Goal: Task Accomplishment & Management: Complete application form

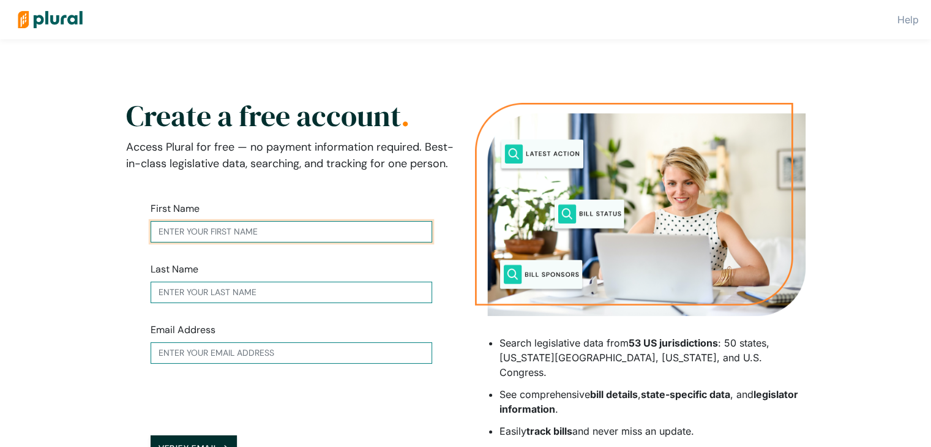
click at [345, 237] on input "text" at bounding box center [291, 231] width 281 height 21
type input "ayesha"
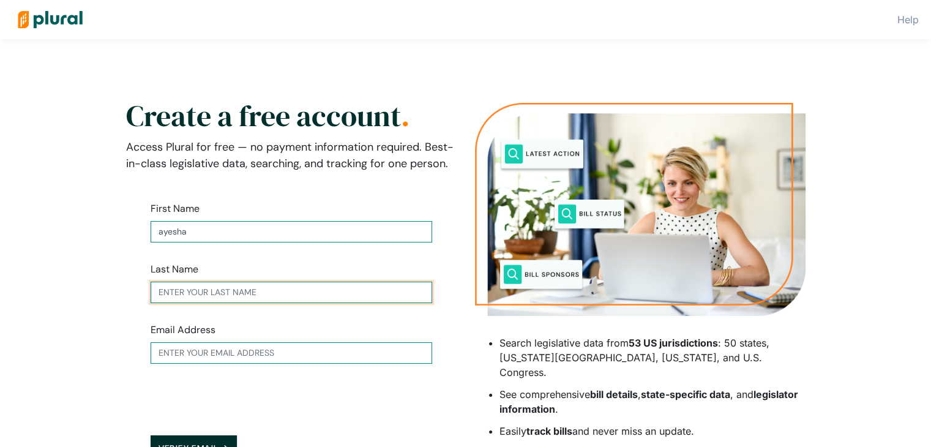
click at [328, 288] on input "text" at bounding box center [291, 291] width 281 height 21
type input "noor"
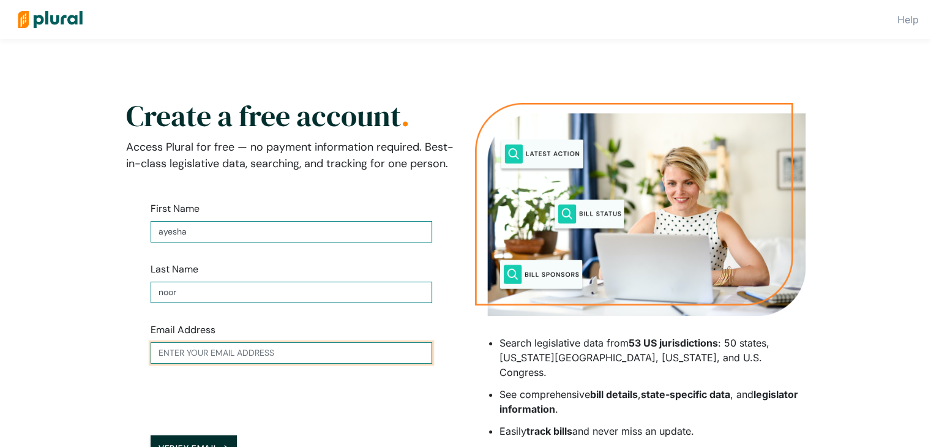
click at [333, 358] on input "text" at bounding box center [291, 352] width 281 height 21
type input "[EMAIL_ADDRESS][DOMAIN_NAME]"
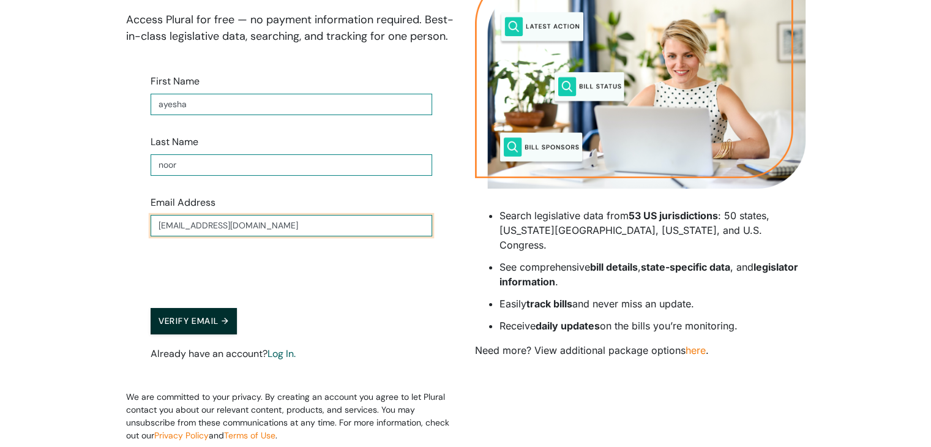
scroll to position [129, 0]
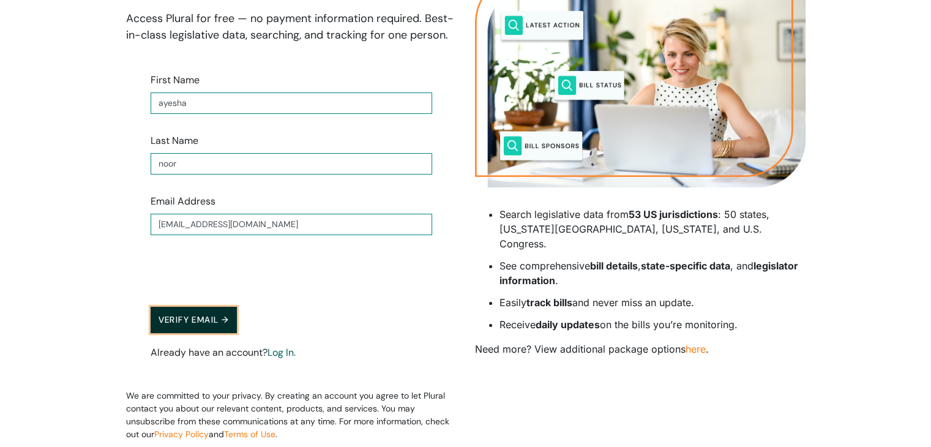
click at [229, 316] on button "Verify Email →" at bounding box center [194, 320] width 87 height 26
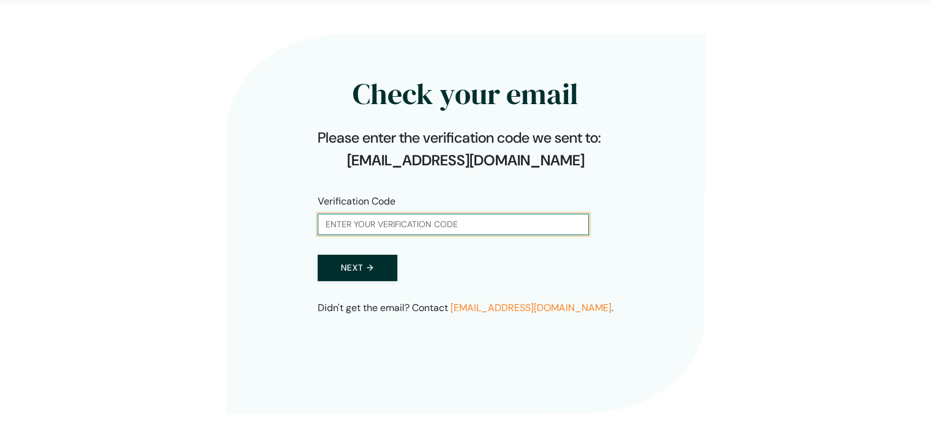
click at [381, 226] on input "text" at bounding box center [453, 224] width 271 height 21
type input "229827"
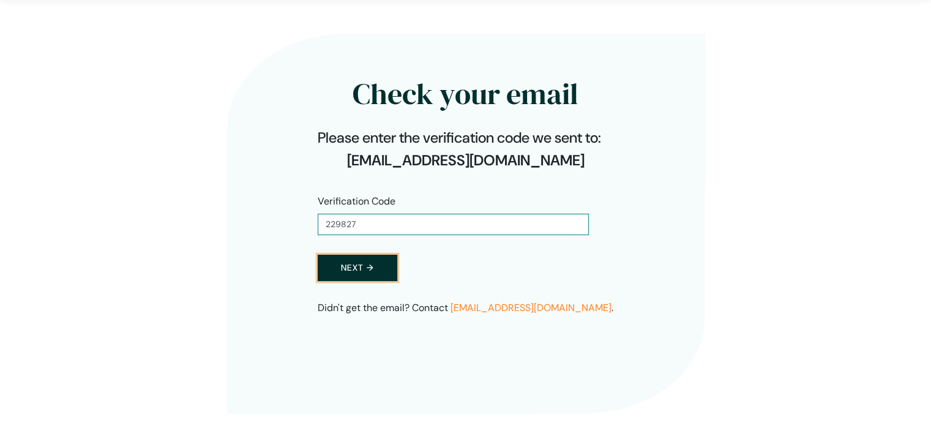
click at [358, 265] on button "Next →" at bounding box center [358, 268] width 80 height 26
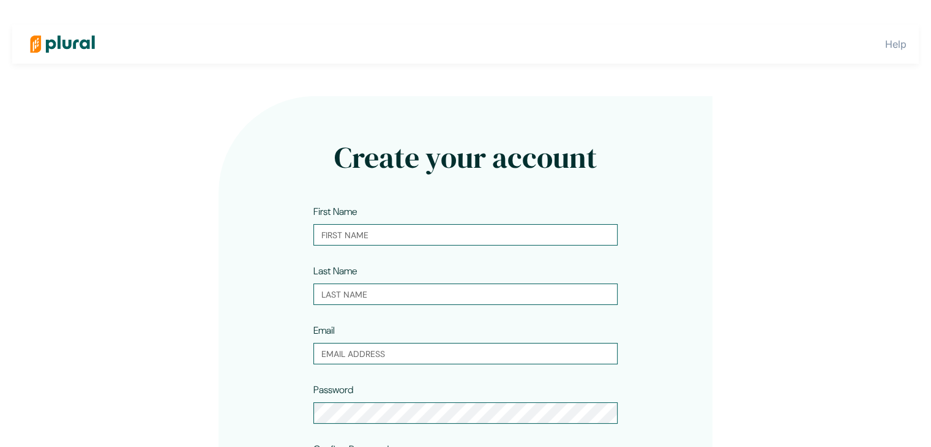
type input "ayesha"
type input "noor"
type input "[EMAIL_ADDRESS][DOMAIN_NAME]"
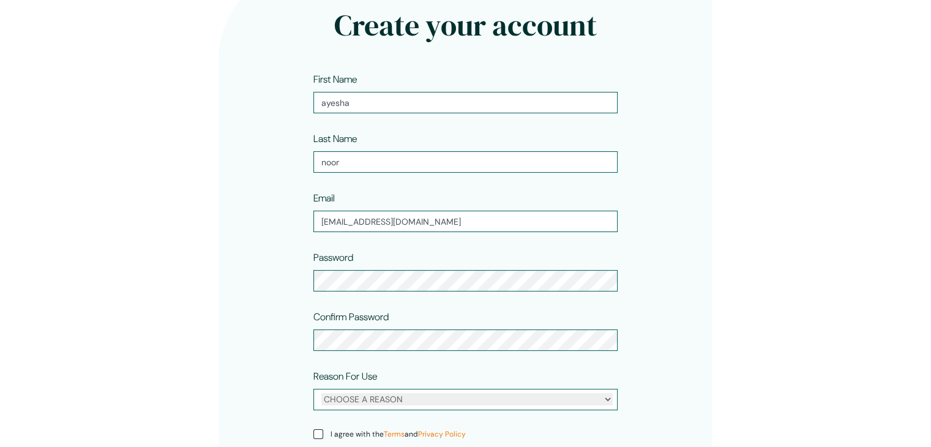
scroll to position [158, 0]
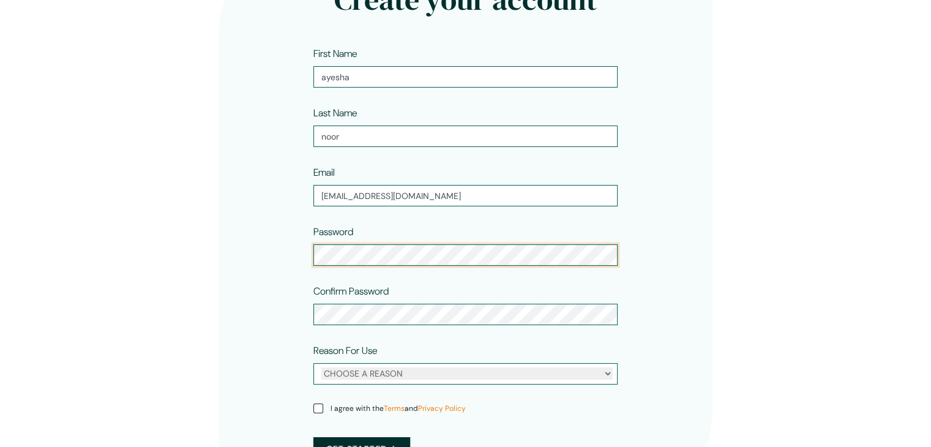
click at [524, 367] on form "First Name [PERSON_NAME] Last Name [PERSON_NAME] Email [EMAIL_ADDRESS][DOMAIN_N…" at bounding box center [465, 260] width 304 height 427
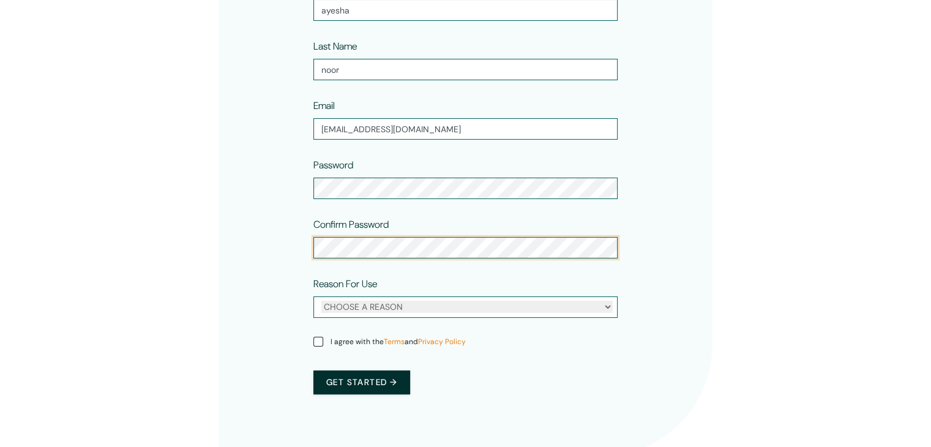
scroll to position [225, 0]
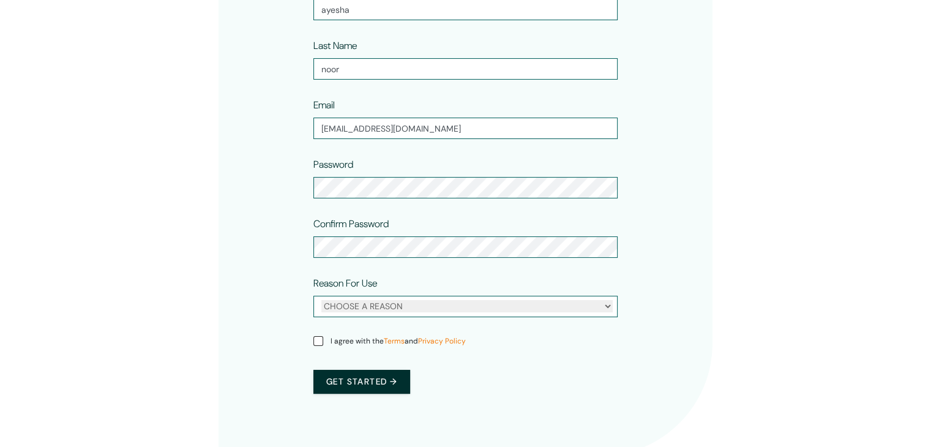
click at [434, 315] on div "CHOOSE A REASON Personal Professional" at bounding box center [465, 306] width 304 height 21
drag, startPoint x: 529, startPoint y: 319, endPoint x: 608, endPoint y: 307, distance: 80.5
click at [608, 307] on div "Reason For Use CHOOSE A REASON Personal Professional" at bounding box center [465, 298] width 304 height 45
click at [608, 307] on select "CHOOSE A REASON Personal Professional" at bounding box center [466, 306] width 291 height 12
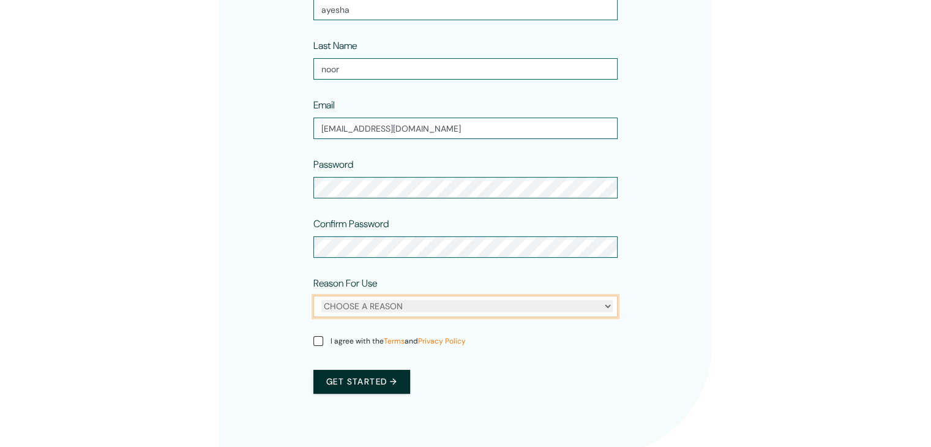
select select "personal"
click at [321, 300] on select "CHOOSE A REASON Personal Professional" at bounding box center [466, 306] width 291 height 12
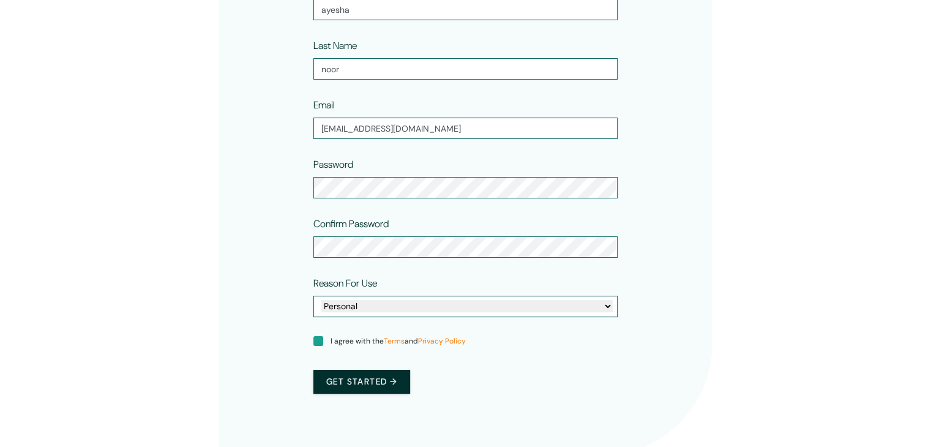
click at [318, 341] on input "I agree with the Terms and Privacy Policy" at bounding box center [318, 341] width 10 height 10
checkbox input "true"
click at [352, 384] on button "Get started →" at bounding box center [361, 382] width 97 height 24
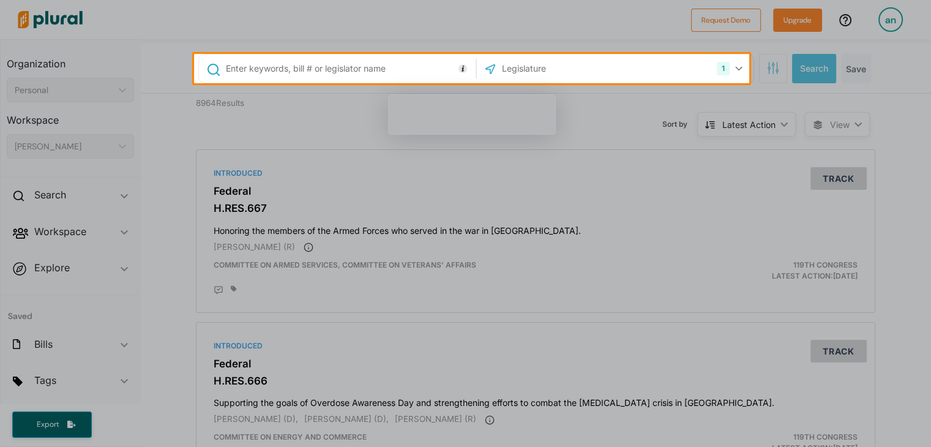
click at [296, 69] on input "text" at bounding box center [349, 68] width 248 height 23
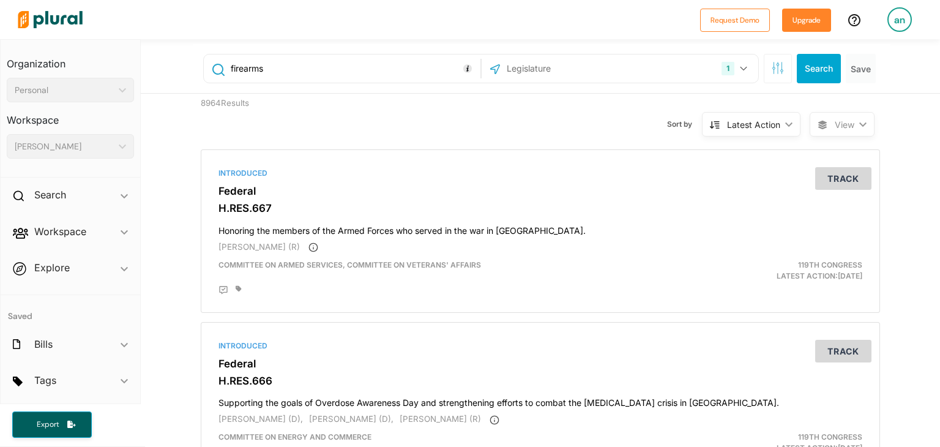
type input "firearms"
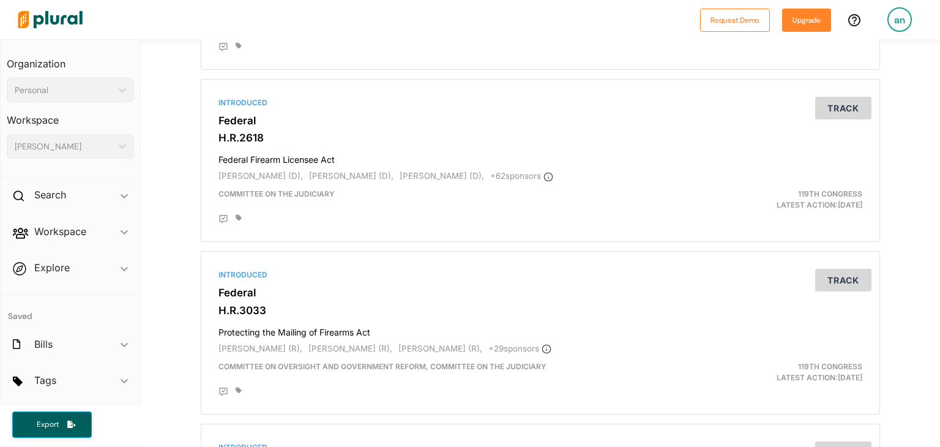
scroll to position [596, 0]
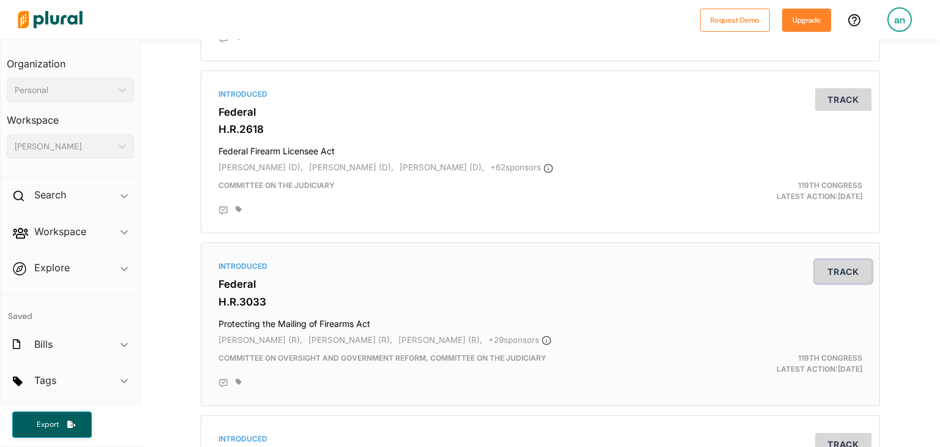
click at [826, 261] on button "Track" at bounding box center [843, 271] width 56 height 23
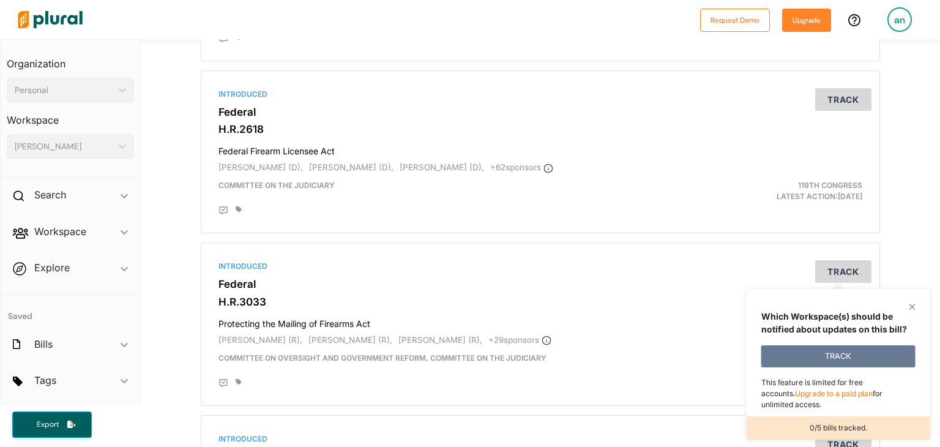
click at [891, 357] on button "TRACK" at bounding box center [838, 356] width 154 height 22
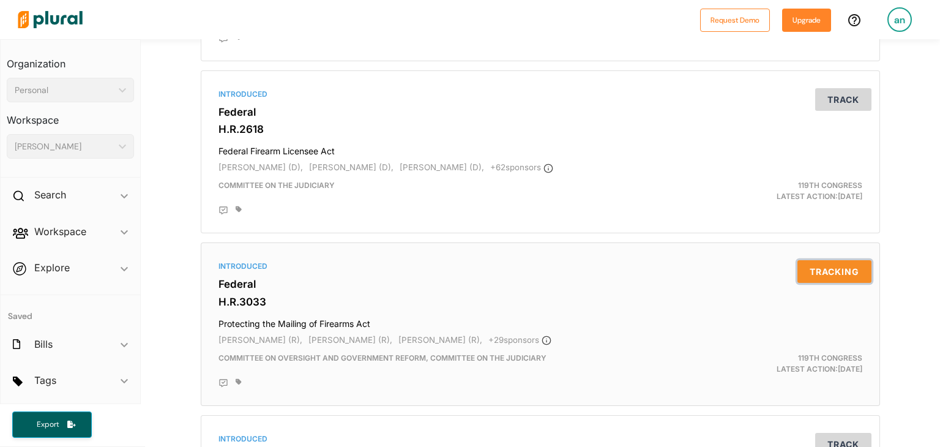
click at [837, 276] on button "Tracking" at bounding box center [834, 271] width 74 height 23
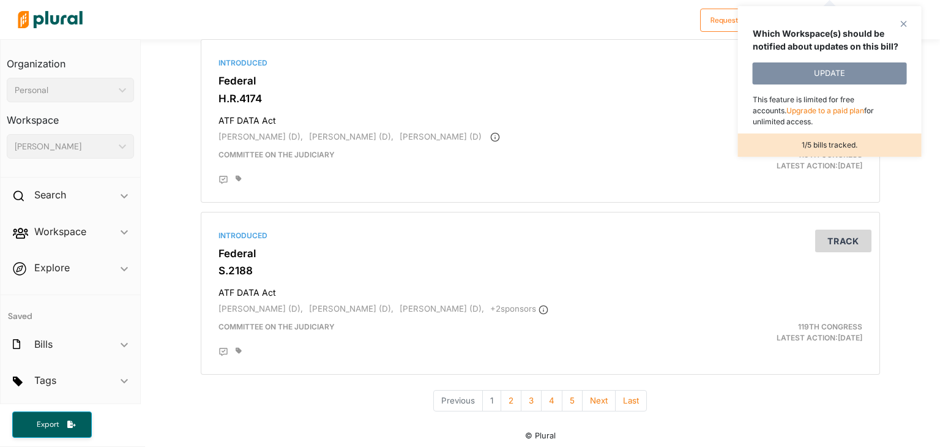
scroll to position [4122, 0]
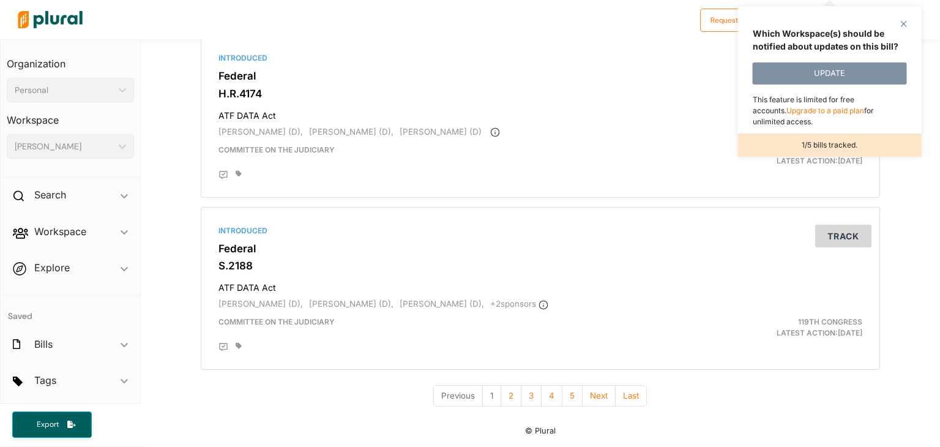
click at [906, 23] on div "close Which Workspace(s) should be notified about updates on this bill? UPDATE …" at bounding box center [830, 81] width 184 height 151
click at [901, 27] on p "Which Workspace(s) should be notified about updates on this bill?" at bounding box center [830, 40] width 154 height 26
